Goal: Task Accomplishment & Management: Manage account settings

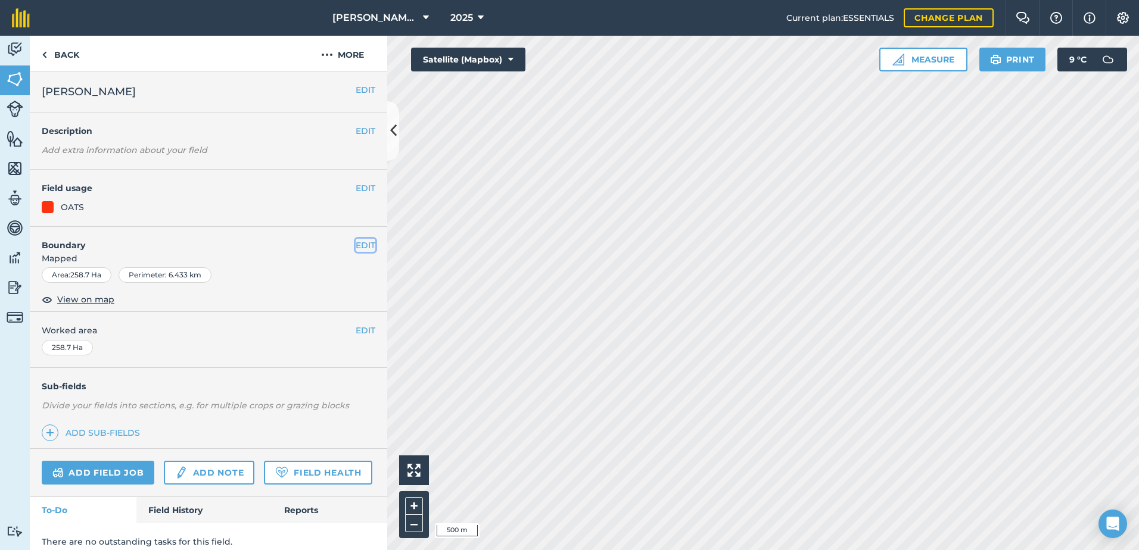
click at [361, 245] on button "EDIT" at bounding box center [366, 245] width 20 height 13
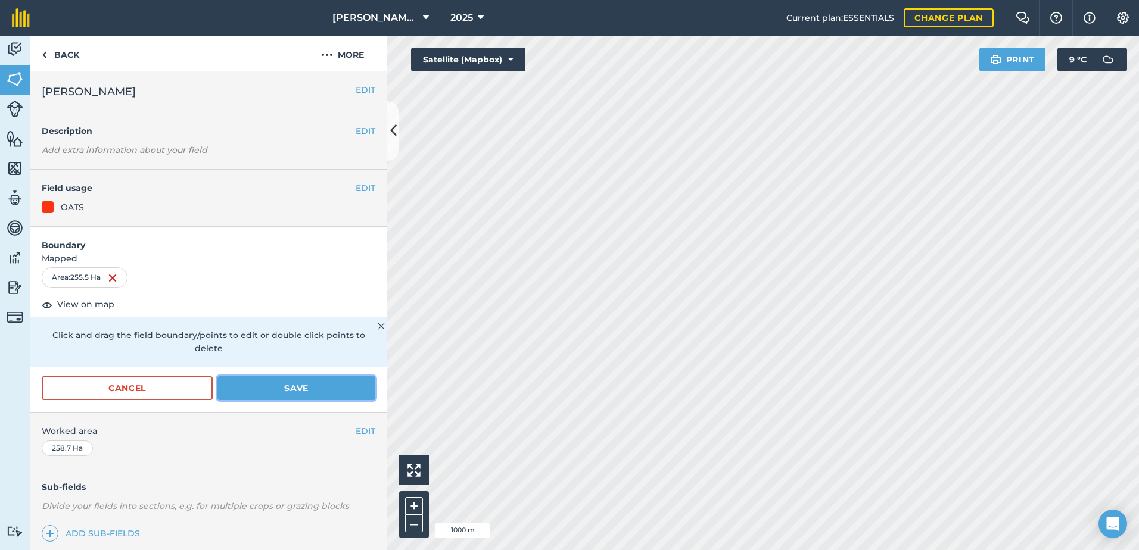
click at [263, 400] on button "Save" at bounding box center [296, 388] width 158 height 24
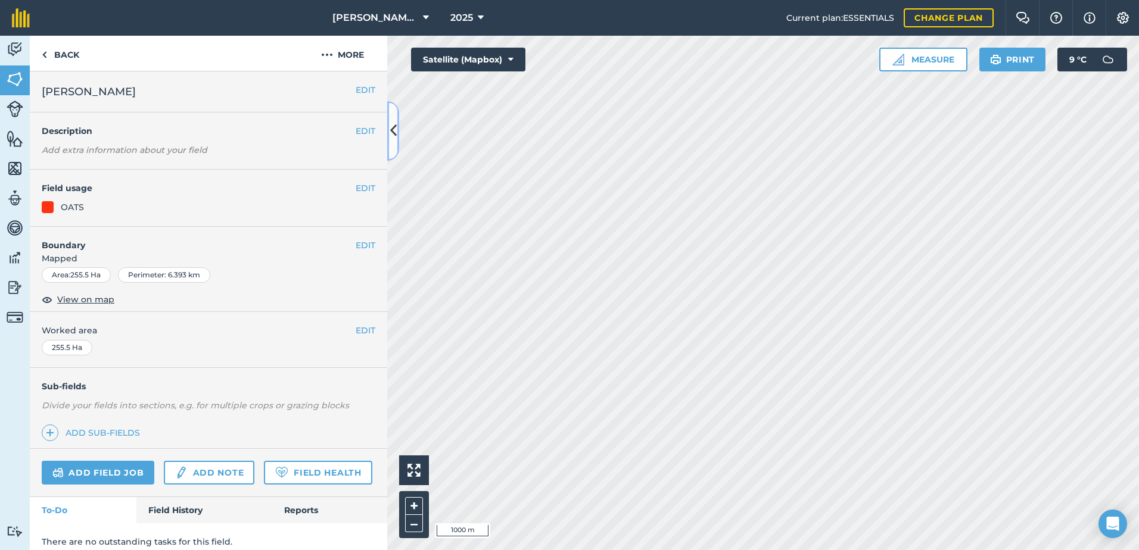
click at [390, 134] on icon at bounding box center [393, 130] width 7 height 21
